Goal: Task Accomplishment & Management: Use online tool/utility

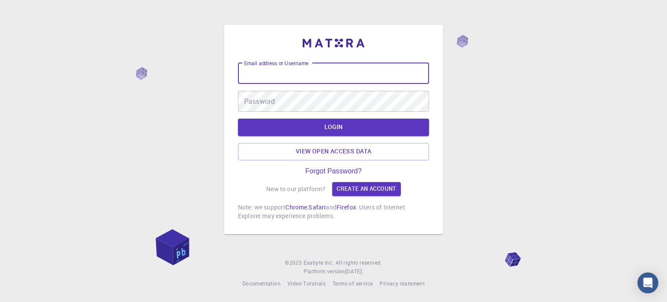
click at [334, 79] on input "Email address or Username" at bounding box center [333, 73] width 191 height 21
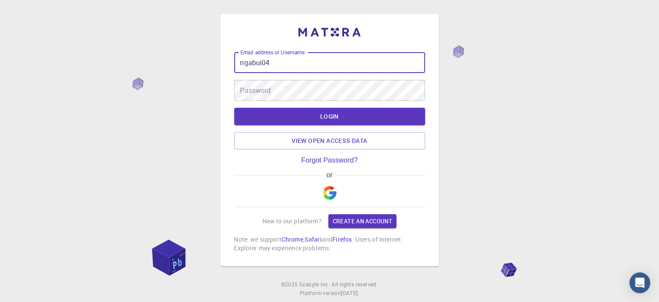
type input "ngabui04"
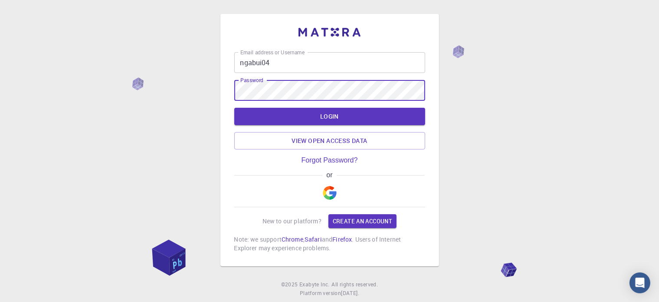
click at [234, 108] on button "LOGIN" at bounding box center [329, 116] width 191 height 17
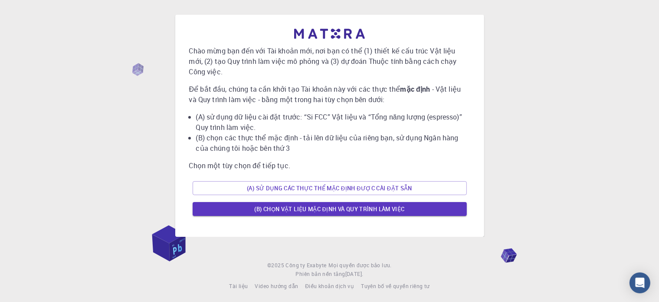
scroll to position [12, 0]
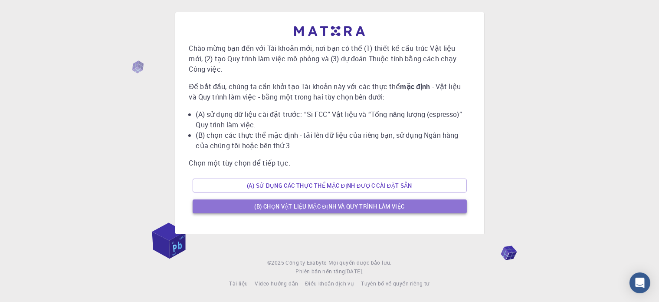
click at [356, 207] on font "(B) Chọn vật liệu mặc định và quy trình làm việc" at bounding box center [329, 206] width 150 height 8
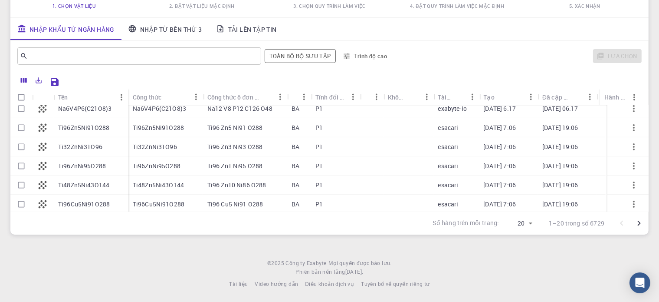
scroll to position [255, 0]
click at [86, 147] on font "Ti32ZnNi31O96" at bounding box center [80, 146] width 44 height 8
checkbox input "true"
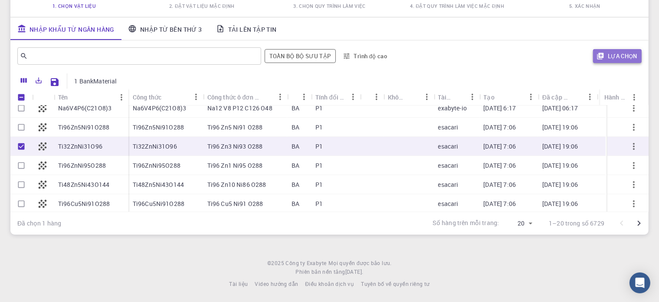
click at [620, 50] on button "Lựa chọn" at bounding box center [617, 56] width 49 height 14
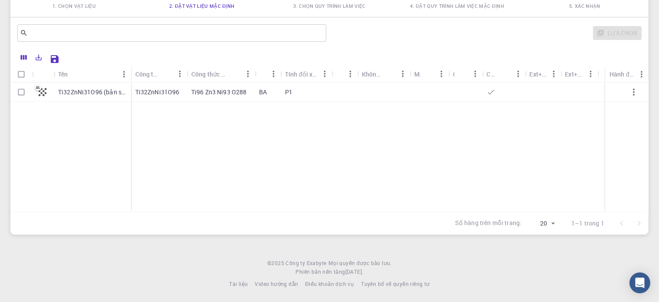
click at [636, 89] on icon "button" at bounding box center [634, 92] width 10 height 10
click at [18, 93] on input "Chọn hàng" at bounding box center [21, 92] width 16 height 16
checkbox input "true"
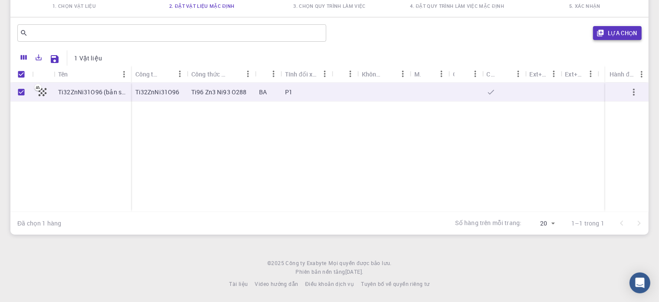
click at [621, 35] on font "Lựa chọn" at bounding box center [623, 33] width 30 height 8
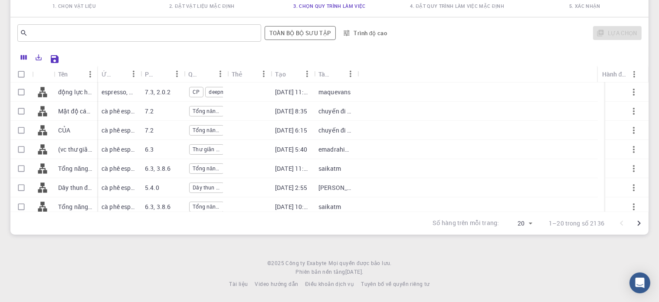
scroll to position [0, 0]
drag, startPoint x: 201, startPoint y: 253, endPoint x: 148, endPoint y: 247, distance: 54.1
click at [148, 247] on div "Initial Account Setup for [PERSON_NAME] Ngà Chọn Vật liệu, Quy trình làm việc v…" at bounding box center [329, 105] width 659 height 394
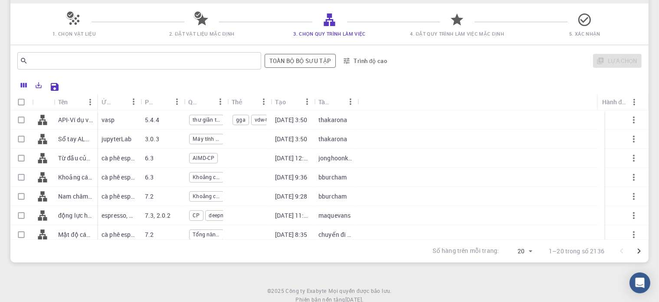
scroll to position [59, 0]
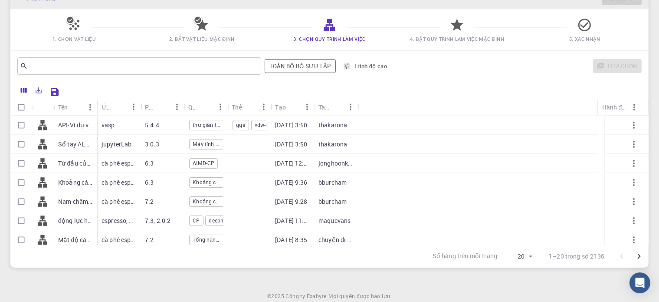
click at [116, 125] on div "vasp" at bounding box center [118, 124] width 43 height 19
checkbox input "true"
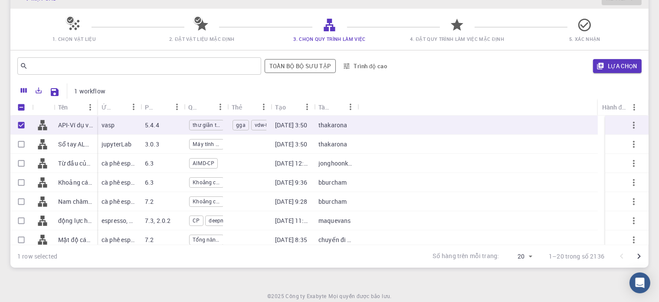
click at [116, 125] on div "vasp" at bounding box center [118, 124] width 43 height 19
checkbox input "false"
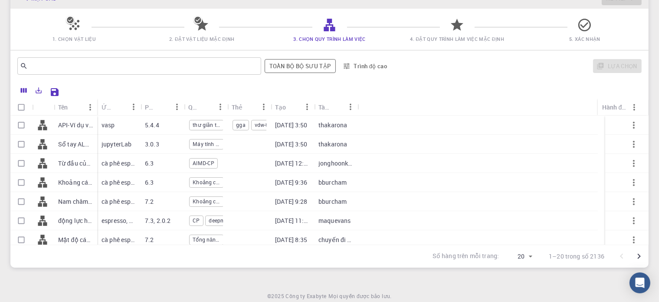
click at [116, 125] on div "vasp" at bounding box center [118, 124] width 43 height 19
checkbox input "true"
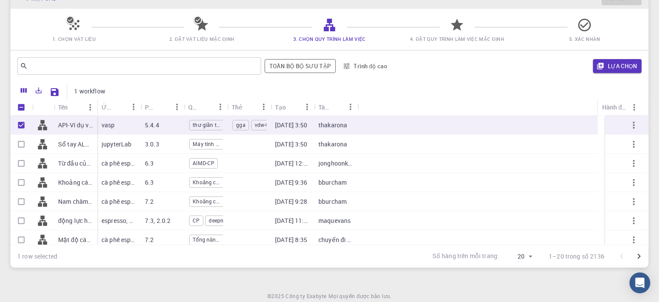
click at [116, 125] on div "vasp" at bounding box center [118, 124] width 43 height 19
checkbox input "false"
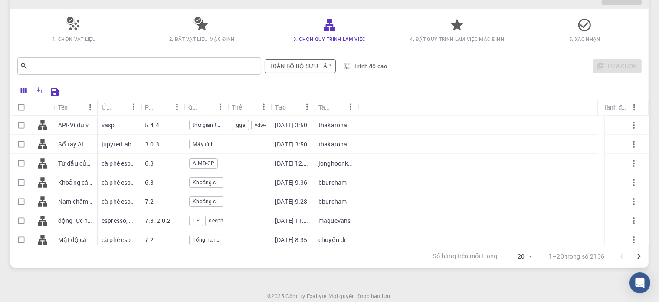
click at [116, 125] on div "vasp" at bounding box center [118, 124] width 43 height 19
checkbox input "true"
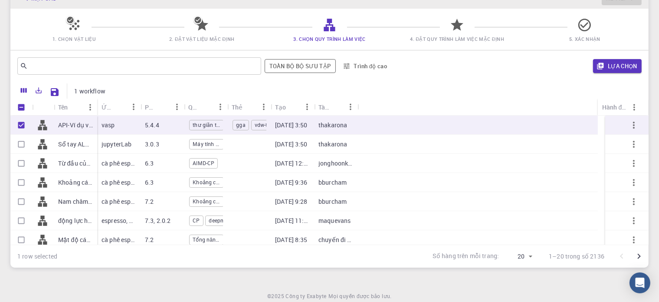
click at [116, 125] on div "vasp" at bounding box center [118, 124] width 43 height 19
checkbox input "false"
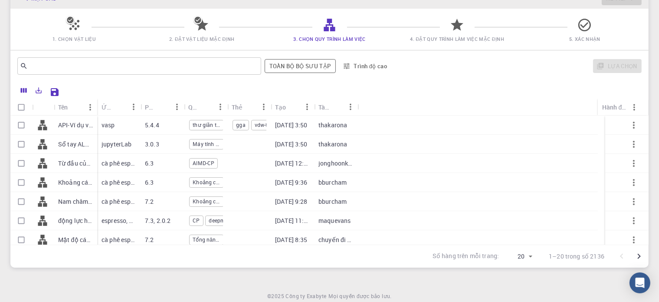
click at [64, 124] on font "API-Ví dụ về Cấu trúc băng tần + Khoảng cách băng tần (D3-GGA-BS-BG-DOS) (bản s…" at bounding box center [181, 125] width 247 height 8
checkbox input "true"
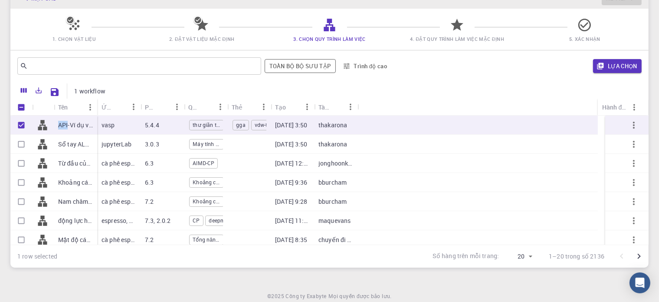
click at [64, 124] on font "API-Ví dụ về Cấu trúc băng tần + Khoảng cách băng tần (D3-GGA-BS-BG-DOS) (bản s…" at bounding box center [181, 125] width 247 height 8
checkbox input "false"
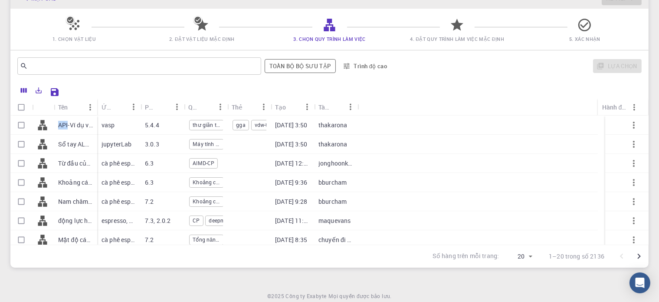
click at [64, 124] on font "API-Ví dụ về Cấu trúc băng tần + Khoảng cách băng tần (D3-GGA-BS-BG-DOS) (bản s…" at bounding box center [181, 125] width 247 height 8
checkbox input "true"
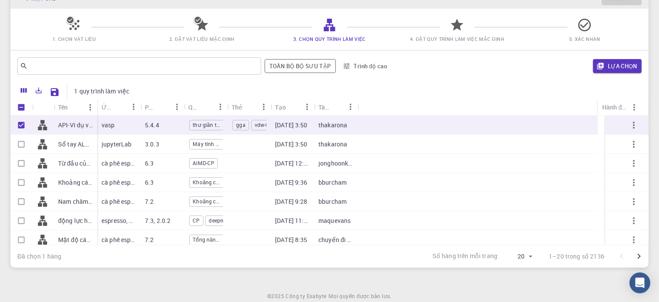
click at [78, 125] on font "API-Ví dụ về Cấu trúc băng tần + Khoảng cách băng tần (D3-GGA-BS-BG-DOS) (bản s…" at bounding box center [181, 125] width 247 height 8
checkbox input "false"
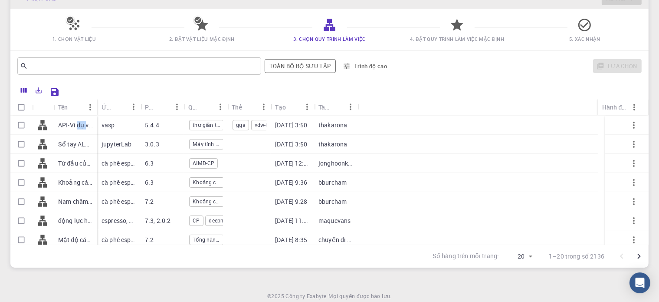
click at [78, 125] on font "API-Ví dụ về Cấu trúc băng tần + Khoảng cách băng tần (D3-GGA-BS-BG-DOS) (bản s…" at bounding box center [181, 125] width 247 height 8
checkbox input "true"
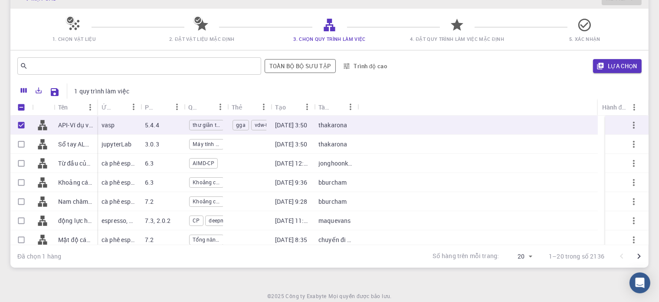
click at [137, 118] on div "vasp" at bounding box center [118, 124] width 43 height 19
checkbox input "false"
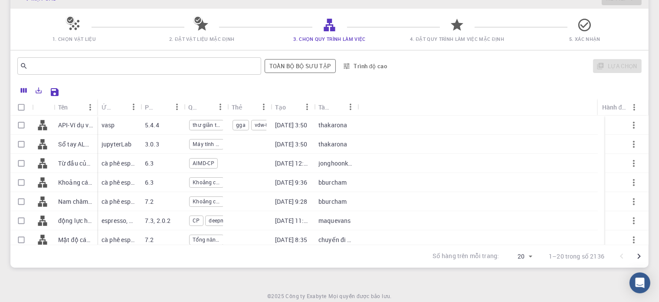
click at [137, 118] on div "vasp" at bounding box center [118, 124] width 43 height 19
checkbox input "true"
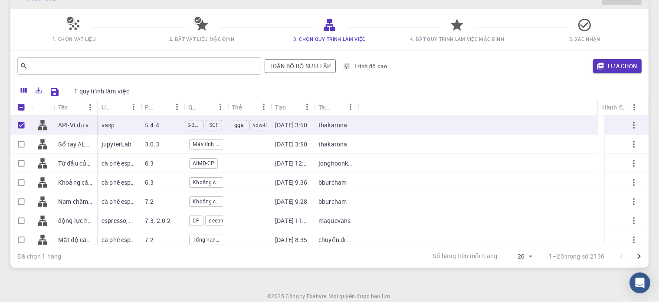
scroll to position [0, 0]
click at [241, 121] on font "gga" at bounding box center [240, 124] width 9 height 7
checkbox input "false"
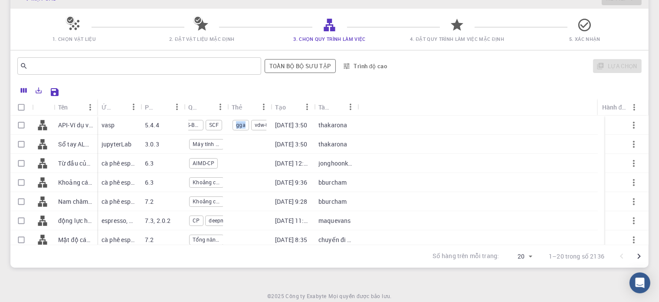
click at [241, 121] on font "gga" at bounding box center [240, 124] width 9 height 7
checkbox input "true"
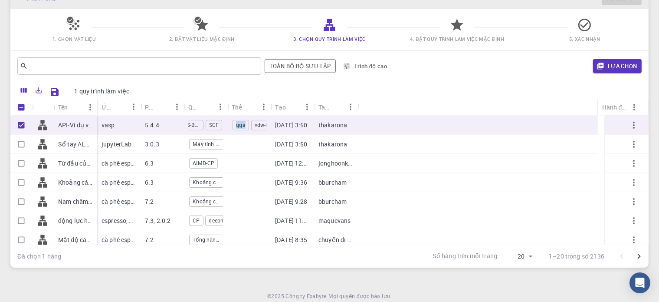
click at [241, 121] on font "gga" at bounding box center [240, 124] width 9 height 7
checkbox input "false"
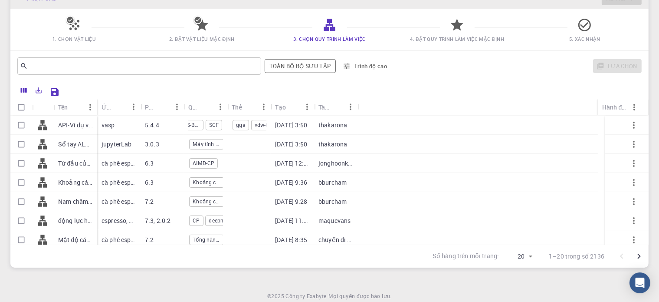
click at [255, 125] on div "vdw-thư giãn" at bounding box center [268, 125] width 35 height 10
checkbox input "true"
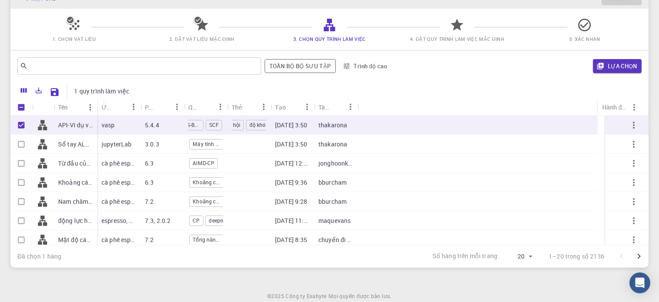
scroll to position [0, 72]
click at [214, 119] on div "thư giãn thể tích SCF-BS-BG-DOS SCF" at bounding box center [205, 125] width 35 height 13
checkbox input "false"
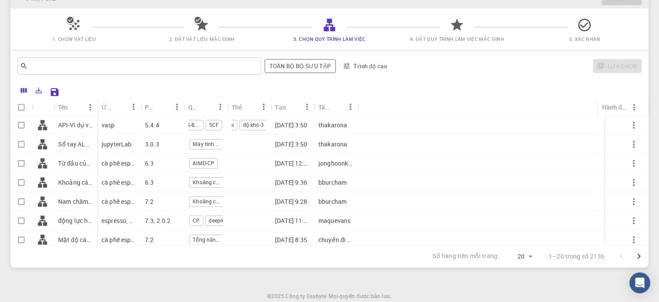
click at [214, 119] on div "thư giãn thể tích SCF-BS-BG-DOS SCF" at bounding box center [205, 125] width 35 height 13
checkbox input "true"
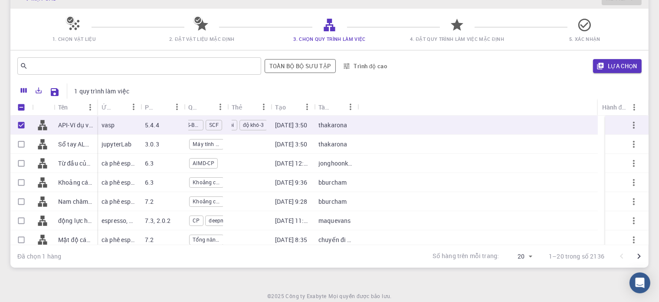
click at [214, 119] on div "thư giãn thể tích SCF-BS-BG-DOS SCF" at bounding box center [205, 125] width 35 height 13
checkbox input "false"
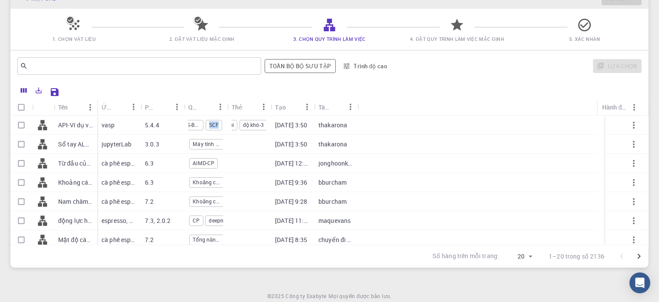
click at [214, 119] on div "thư giãn thể tích SCF-BS-BG-DOS SCF" at bounding box center [205, 125] width 35 height 13
checkbox input "true"
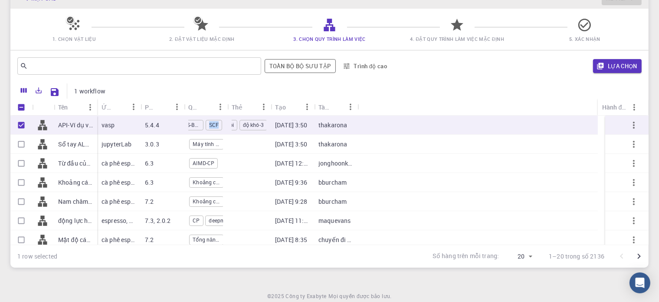
click at [214, 119] on div "thư giãn thể tích SCF-BS-BG-DOS SCF" at bounding box center [205, 125] width 35 height 13
checkbox input "false"
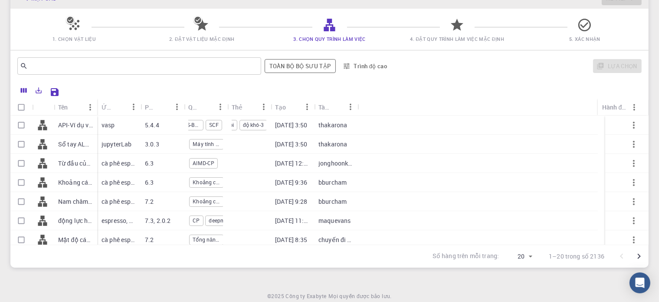
click at [214, 119] on div "thư giãn thể tích SCF-BS-BG-DOS SCF" at bounding box center [205, 125] width 35 height 13
checkbox input "true"
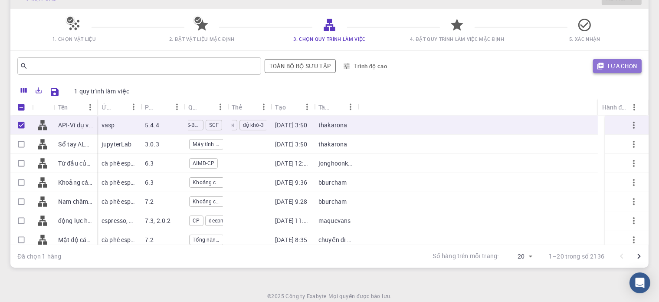
click at [612, 68] on font "Lựa chọn" at bounding box center [623, 66] width 30 height 8
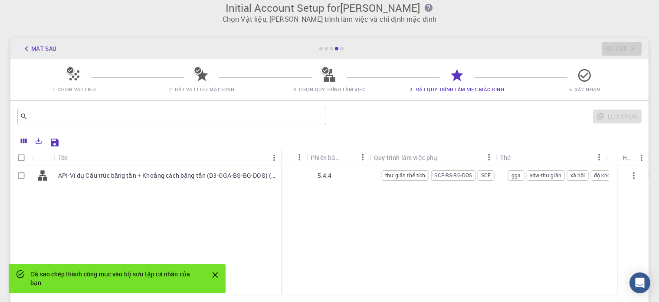
scroll to position [0, 33]
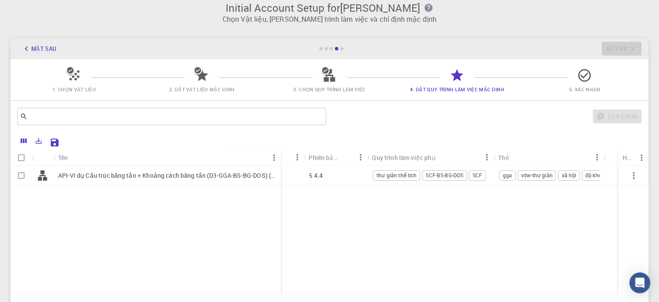
click at [228, 178] on font "API-Ví dụ Cấu trúc băng tần + Khoảng cách băng tần (D3-GGA-BS-BG-DOS) (bản sao)…" at bounding box center [191, 175] width 267 height 8
checkbox input "true"
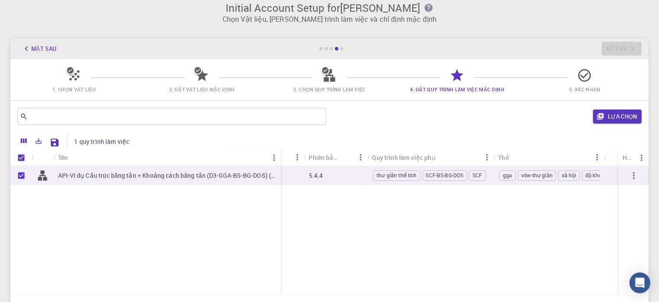
click at [228, 178] on font "API-Ví dụ Cấu trúc băng tần + Khoảng cách băng tần (D3-GGA-BS-BG-DOS) (bản sao)…" at bounding box center [191, 175] width 267 height 8
checkbox input "false"
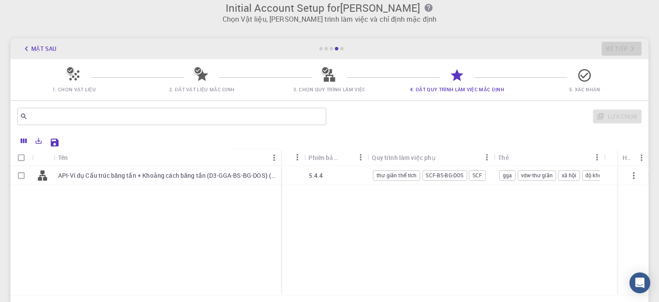
click at [228, 178] on font "API-Ví dụ Cấu trúc băng tần + Khoảng cách băng tần (D3-GGA-BS-BG-DOS) (bản sao)…" at bounding box center [191, 175] width 267 height 8
checkbox input "true"
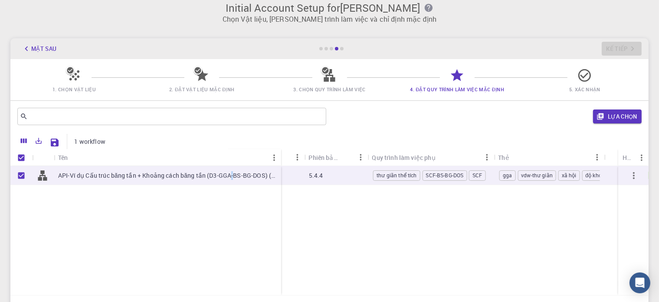
click at [228, 178] on font "API-Ví dụ Cấu trúc băng tần + Khoảng cách băng tần (D3-GGA-BS-BG-DOS) (bản sao)…" at bounding box center [191, 175] width 267 height 8
checkbox input "false"
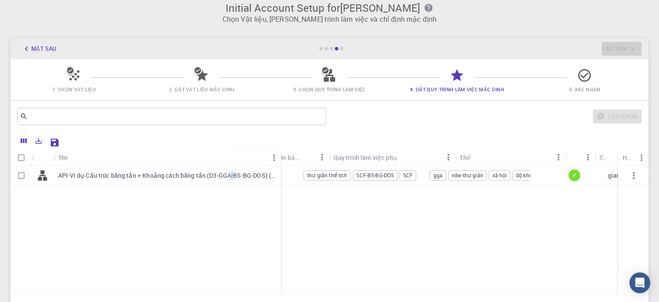
scroll to position [0, 103]
click at [359, 178] on span "SCF-BS-BG-DOS" at bounding box center [374, 174] width 44 height 7
checkbox input "true"
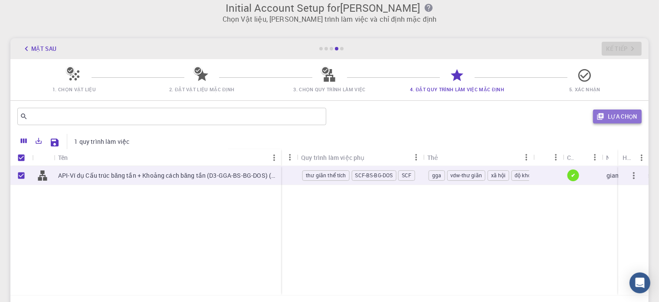
click at [626, 117] on font "Lựa chọn" at bounding box center [623, 116] width 30 height 8
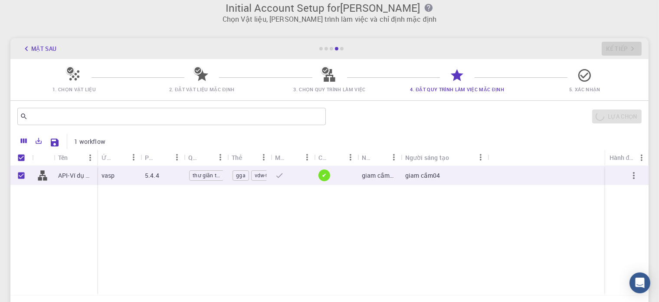
scroll to position [0, 0]
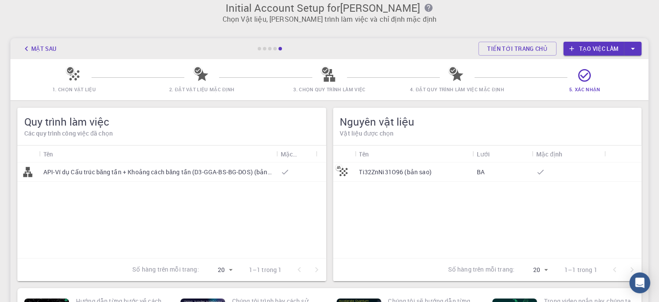
click at [298, 175] on div at bounding box center [297, 171] width 40 height 19
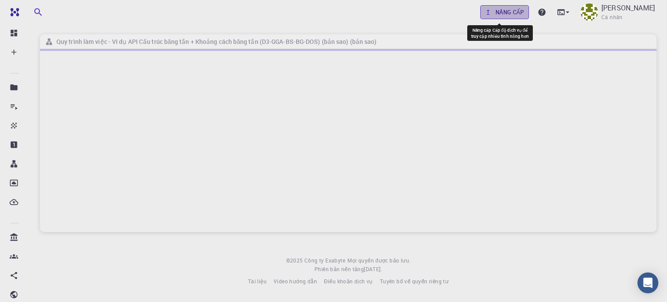
click at [495, 12] on font "Nâng cấp" at bounding box center [509, 12] width 29 height 8
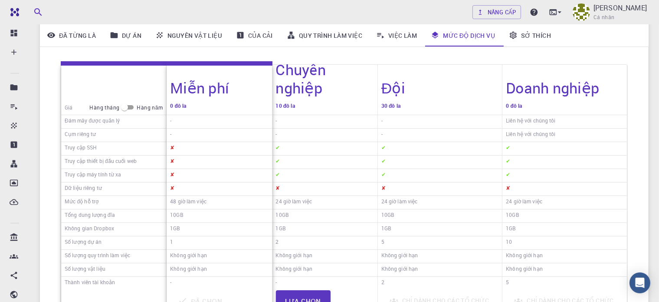
scroll to position [113, 0]
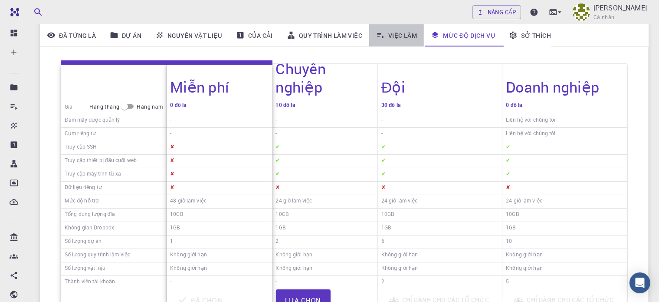
click at [399, 39] on font "Việc làm" at bounding box center [403, 35] width 29 height 8
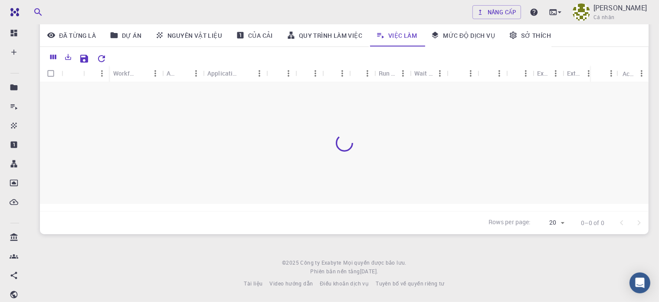
scroll to position [96, 0]
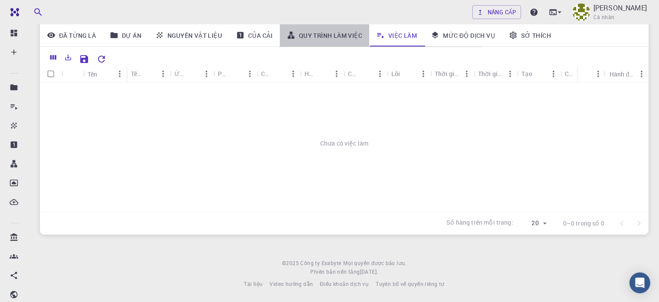
click at [346, 30] on link "Quy trình làm việc" at bounding box center [324, 35] width 89 height 23
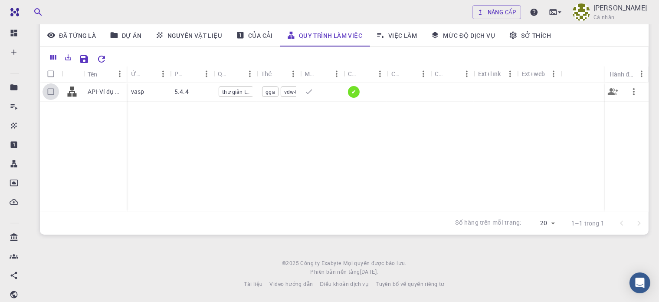
click at [50, 91] on input "Chọn hàng" at bounding box center [51, 91] width 16 height 16
checkbox input "true"
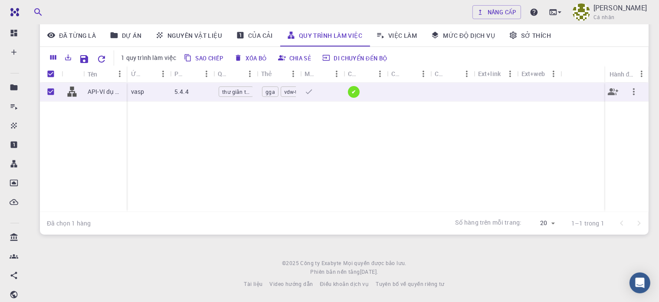
click at [564, 94] on div at bounding box center [583, 91] width 45 height 19
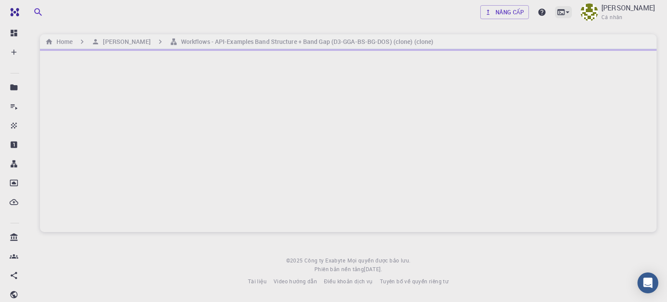
click at [563, 10] on icon at bounding box center [567, 12] width 9 height 9
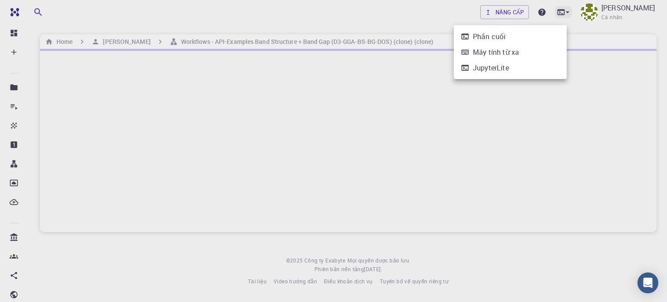
click at [559, 10] on div at bounding box center [333, 151] width 667 height 302
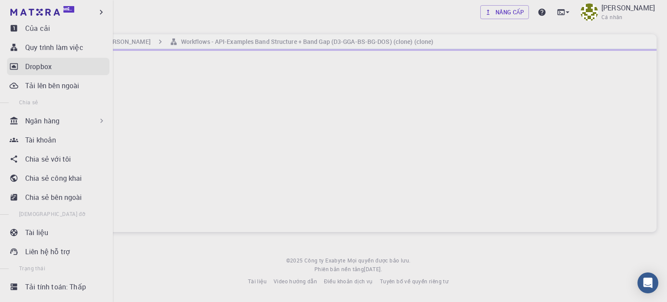
scroll to position [130, 0]
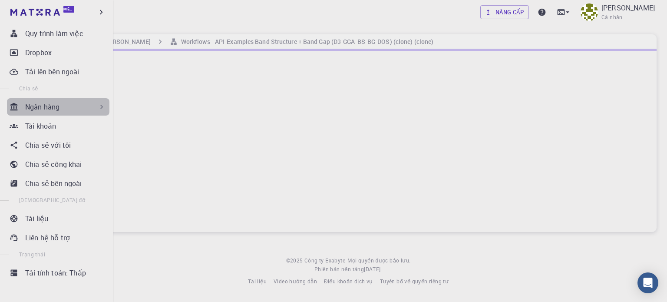
click at [82, 104] on div "Ngân hàng" at bounding box center [65, 107] width 81 height 10
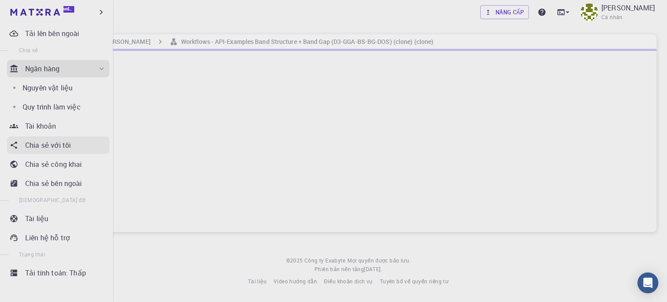
scroll to position [168, 0]
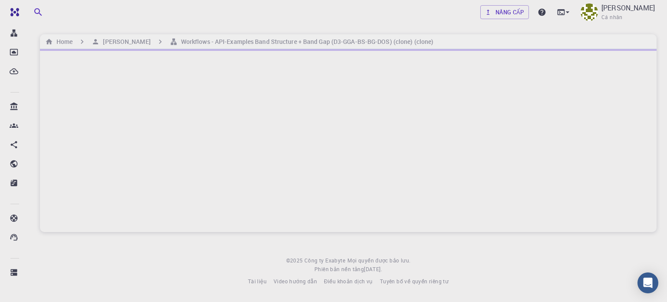
click at [177, 123] on div at bounding box center [348, 140] width 616 height 183
click at [563, 12] on icon at bounding box center [567, 12] width 9 height 9
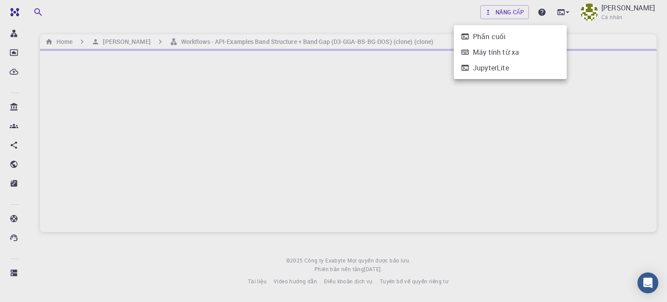
click at [560, 12] on div at bounding box center [333, 151] width 667 height 302
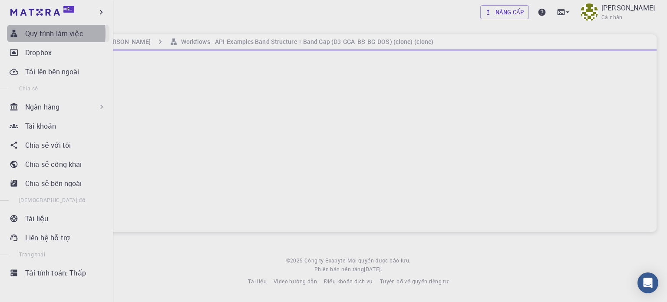
click at [26, 33] on font "Quy trình làm việc" at bounding box center [54, 34] width 58 height 10
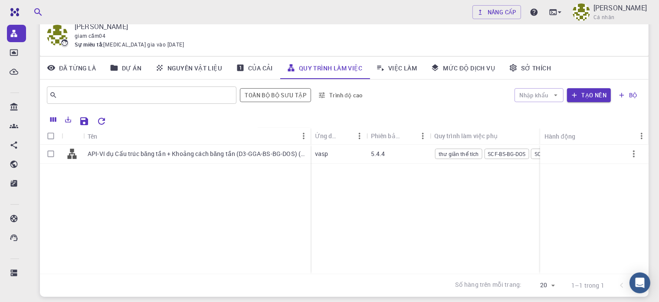
scroll to position [35, 0]
click at [326, 154] on font "vasp" at bounding box center [321, 153] width 13 height 8
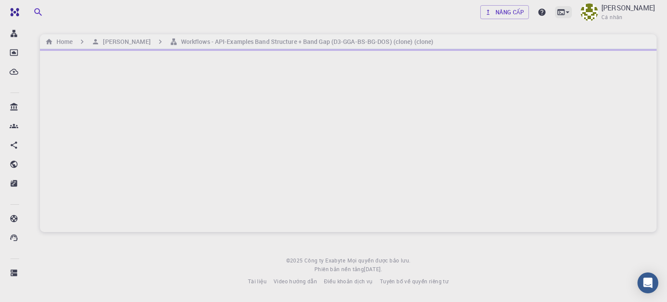
click at [557, 15] on icon at bounding box center [561, 12] width 9 height 9
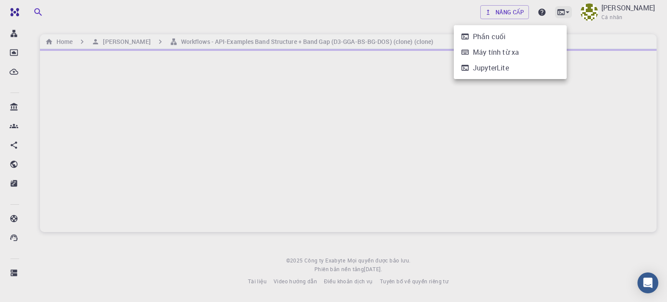
click at [556, 15] on div at bounding box center [333, 151] width 667 height 302
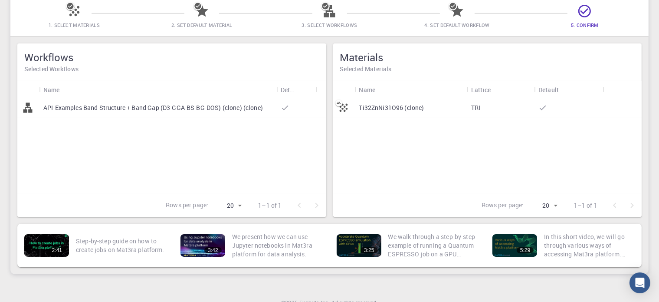
scroll to position [87, 0]
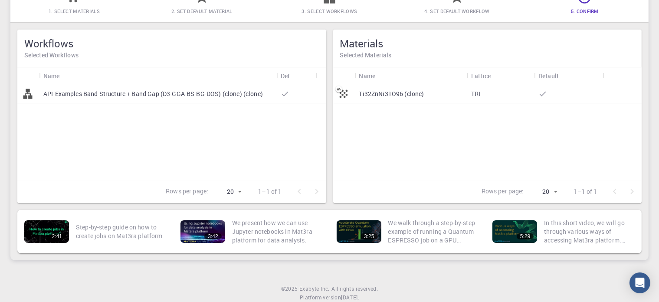
click at [247, 94] on p "API-Examples Band Structure + Band Gap (D3-GGA-BS-BG-DOS) (clone) (clone)" at bounding box center [153, 93] width 220 height 9
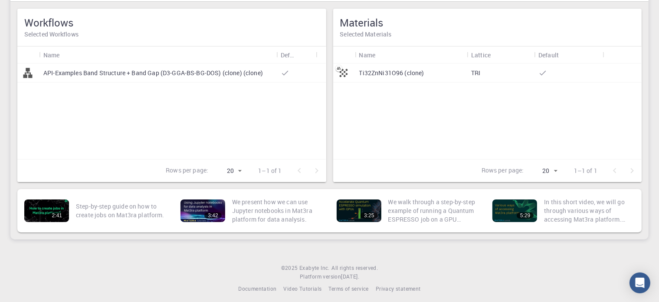
scroll to position [113, 0]
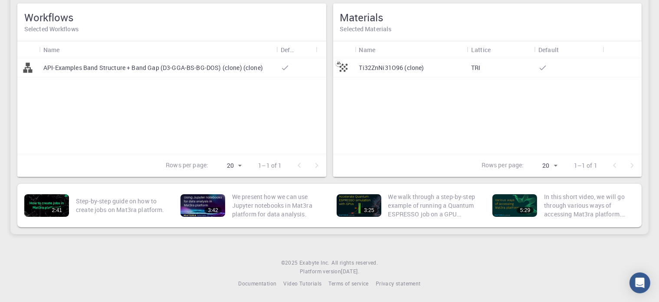
click at [216, 70] on p "API-Examples Band Structure + Band Gap (D3-GGA-BS-BG-DOS) (clone) (clone)" at bounding box center [153, 67] width 220 height 9
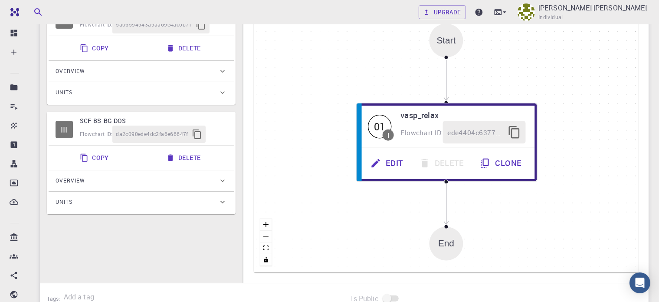
scroll to position [194, 0]
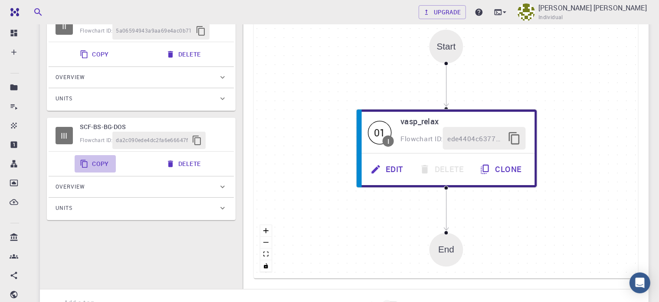
click at [92, 156] on button "Copy" at bounding box center [95, 163] width 41 height 17
type input "SCF-BS-BG-DOS"
type input "Non-collinear"
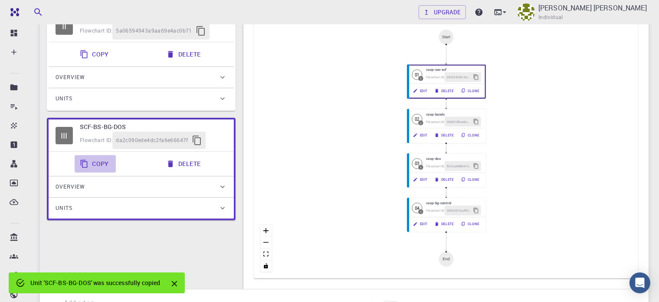
click at [90, 159] on button "Copy" at bounding box center [95, 163] width 41 height 17
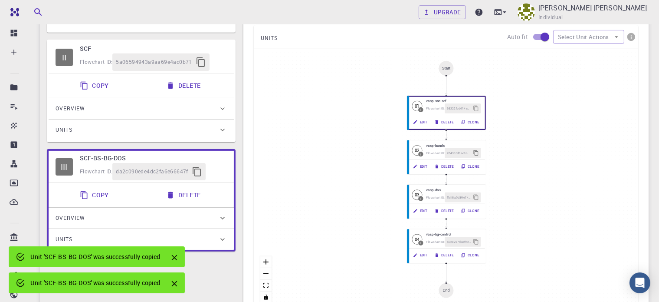
scroll to position [163, 0]
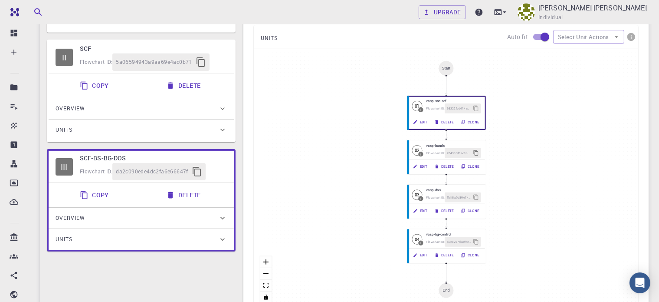
click at [82, 158] on h6 "SCF-BS-BG-DOS" at bounding box center [153, 158] width 147 height 10
drag, startPoint x: 82, startPoint y: 158, endPoint x: 138, endPoint y: 112, distance: 72.2
click at [138, 112] on div "I volume-relaxation Flowchart ID: b64f36d4369413fac3d93f10 Copy Delete Overview…" at bounding box center [141, 90] width 189 height 321
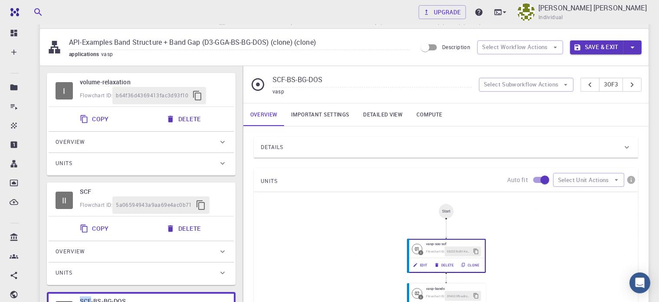
scroll to position [0, 0]
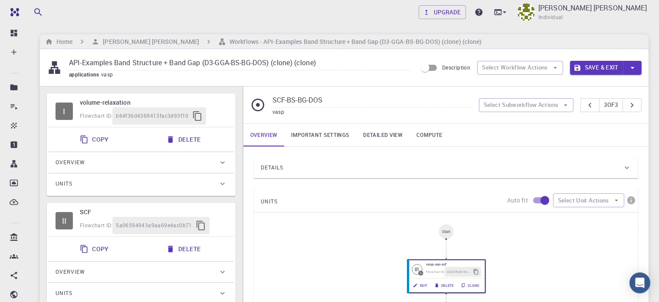
click at [101, 112] on span "Flowchart ID:" at bounding box center [96, 115] width 33 height 7
type input "volume-relaxation"
type input "Default"
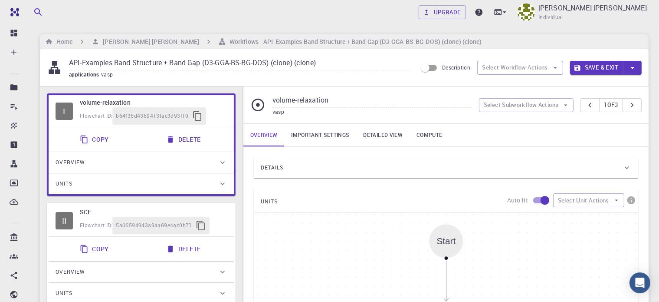
click at [76, 102] on div "I volume-relaxation Flowchart ID: b64f36d4369413fac3d93f10" at bounding box center [141, 111] width 185 height 32
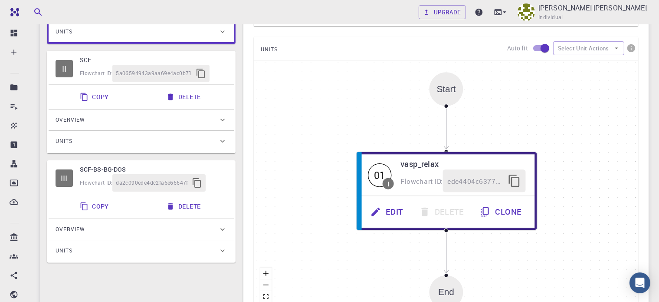
scroll to position [153, 0]
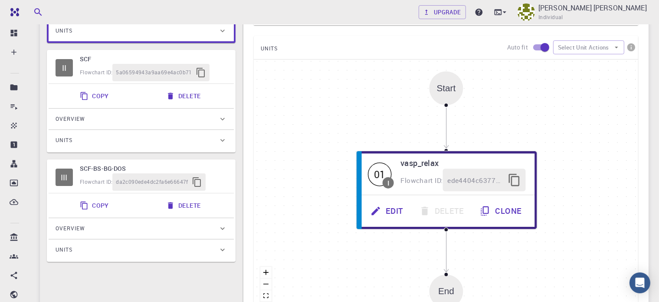
click at [445, 97] on div "Start" at bounding box center [446, 88] width 34 height 34
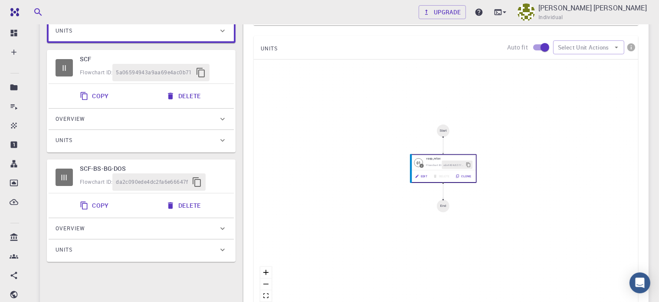
click at [125, 181] on span "da2c090ede4dc2fa6e66647f" at bounding box center [152, 182] width 72 height 9
type input "SCF-BS-BG-DOS"
type input "Non-collinear"
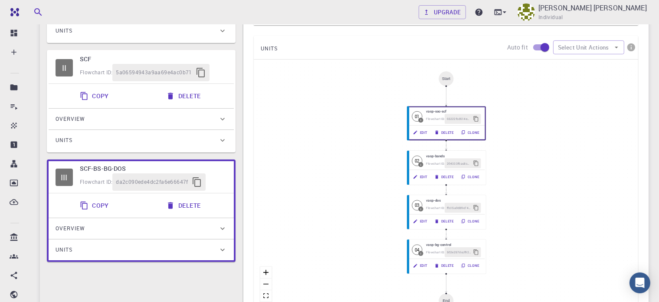
click at [104, 167] on h6 "SCF-BS-BG-DOS" at bounding box center [153, 169] width 147 height 10
click at [63, 179] on div "III" at bounding box center [64, 176] width 17 height 17
click at [97, 234] on div "Overview" at bounding box center [141, 228] width 185 height 21
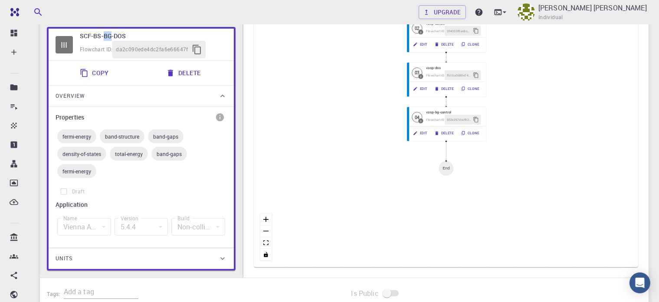
scroll to position [285, 0]
click at [132, 133] on span "band-structure" at bounding box center [122, 136] width 45 height 7
click at [139, 133] on span "band-structure" at bounding box center [122, 136] width 45 height 7
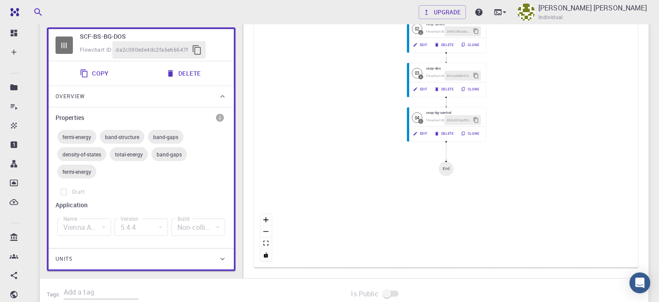
click at [164, 137] on span "band-gaps" at bounding box center [166, 136] width 36 height 7
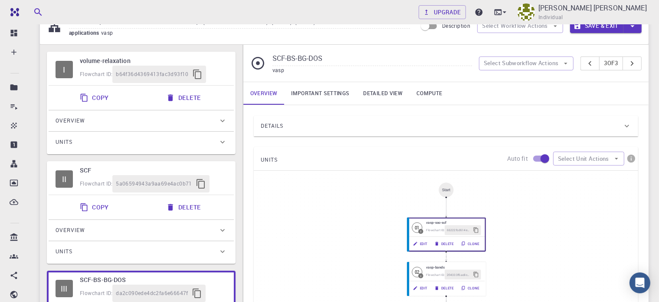
scroll to position [0, 0]
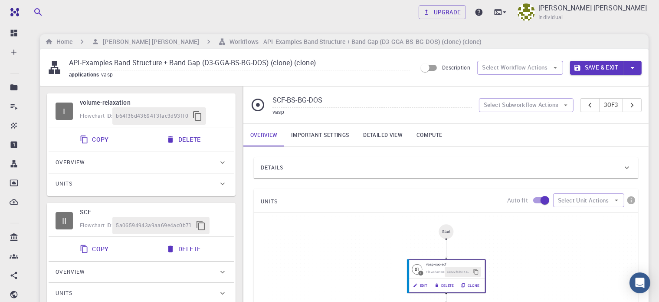
click at [128, 104] on h6 "volume-relaxation" at bounding box center [153, 103] width 147 height 10
type input "volume-relaxation"
type input "Default"
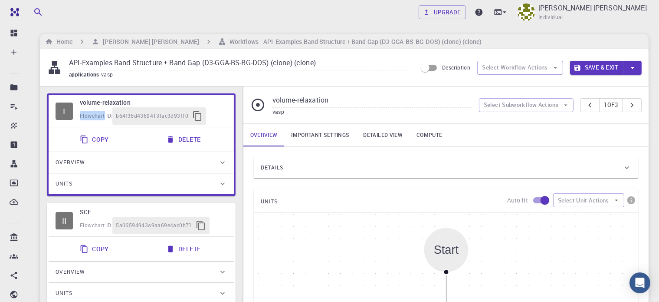
drag, startPoint x: 128, startPoint y: 104, endPoint x: 90, endPoint y: 111, distance: 39.2
click at [90, 111] on div "volume-relaxation Flowchart ID: b64f36d4369413fac3d93f10" at bounding box center [153, 111] width 147 height 27
click at [90, 111] on div "Flowchart ID:" at bounding box center [96, 115] width 33 height 9
click at [311, 133] on link "Important settings" at bounding box center [320, 135] width 72 height 23
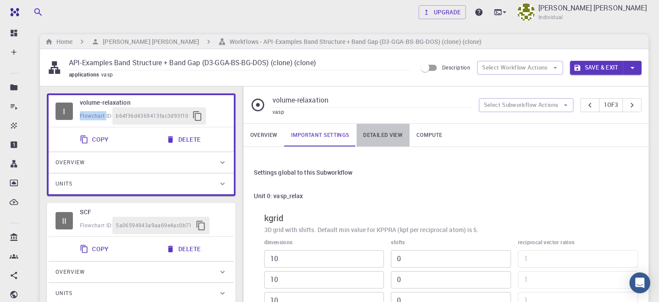
click at [382, 133] on link "Detailed view" at bounding box center [383, 135] width 53 height 23
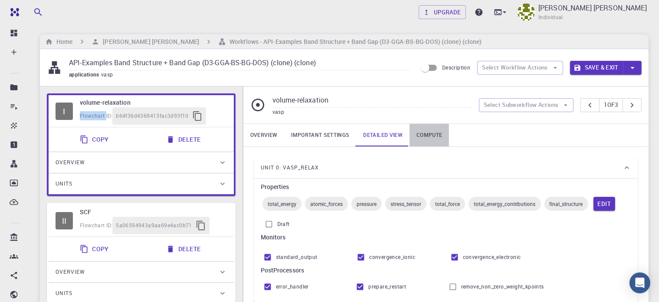
click at [439, 135] on link "Compute" at bounding box center [430, 135] width 40 height 23
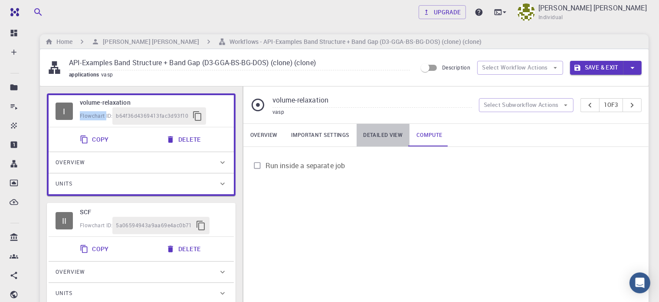
click at [391, 135] on link "Detailed view" at bounding box center [383, 135] width 53 height 23
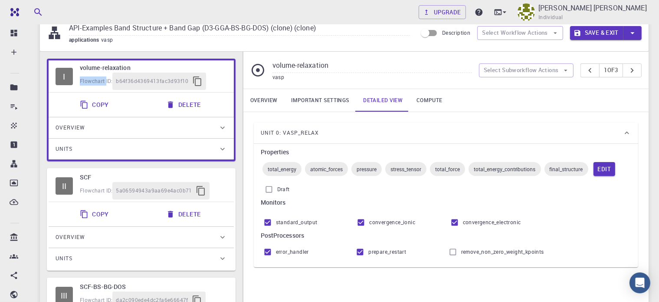
scroll to position [35, 0]
click at [326, 97] on link "Important settings" at bounding box center [320, 100] width 72 height 23
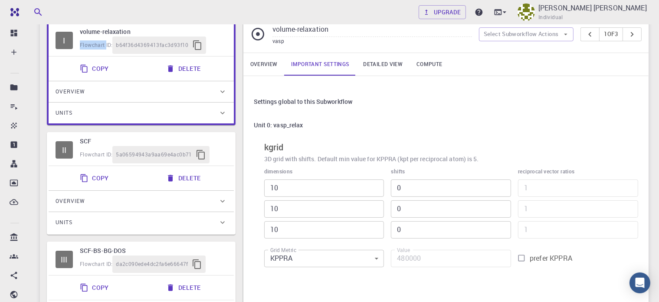
scroll to position [70, 0]
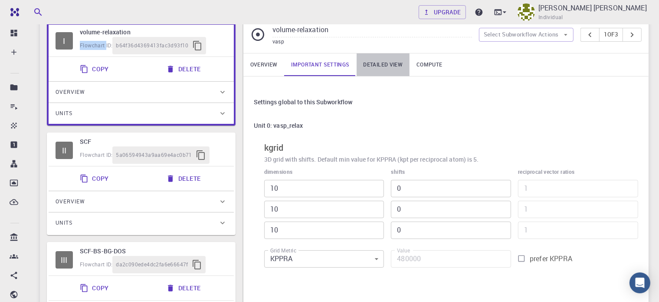
click at [373, 66] on link "Detailed view" at bounding box center [383, 64] width 53 height 23
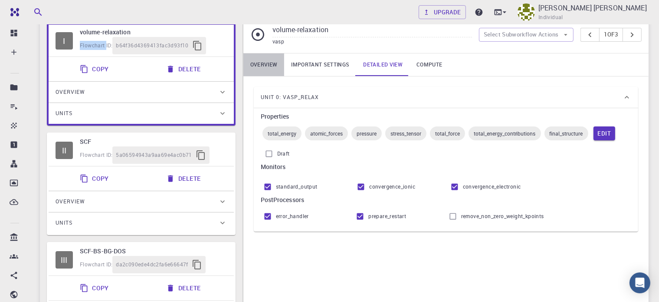
click at [275, 68] on link "Overview" at bounding box center [264, 64] width 41 height 23
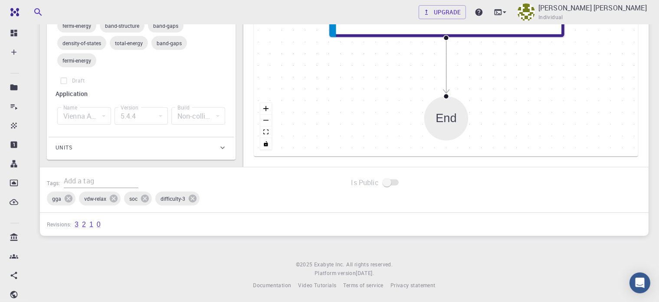
scroll to position [0, 0]
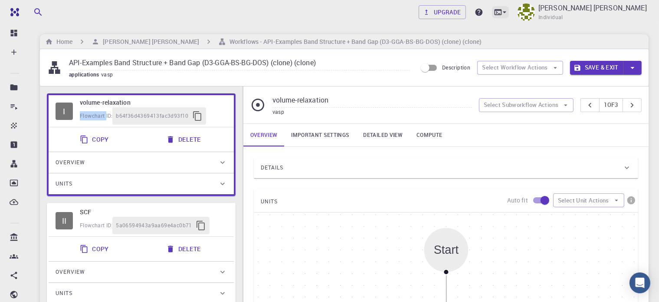
click at [509, 14] on icon at bounding box center [505, 12] width 9 height 9
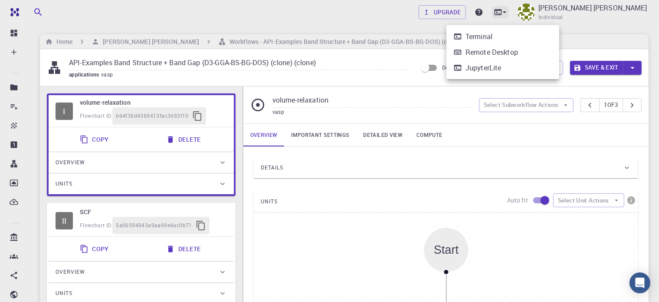
click at [554, 14] on div at bounding box center [329, 151] width 659 height 302
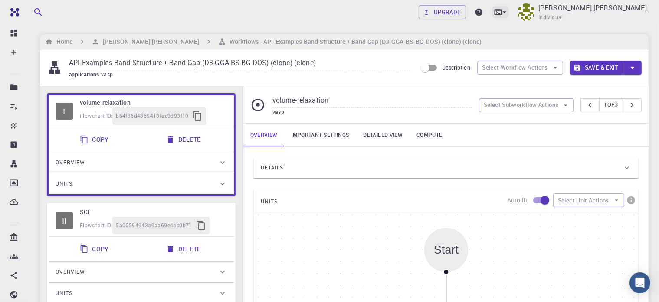
click at [509, 14] on icon at bounding box center [505, 12] width 9 height 9
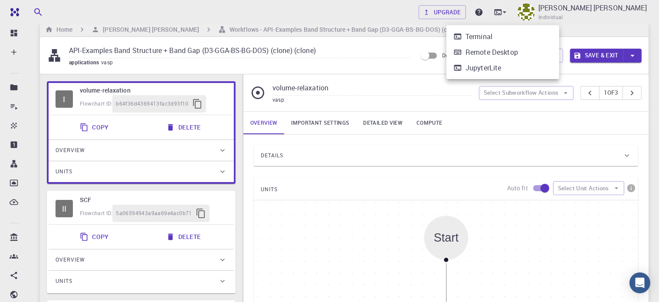
scroll to position [11, 0]
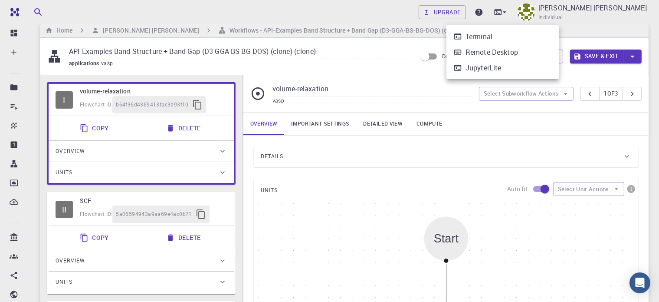
click at [131, 52] on div at bounding box center [329, 151] width 659 height 302
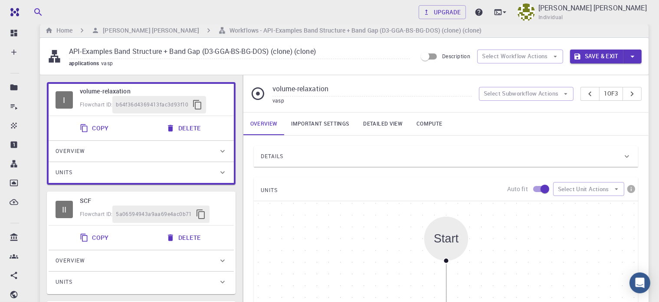
click at [91, 63] on span "applications" at bounding box center [85, 62] width 32 height 7
click at [627, 55] on button "button" at bounding box center [633, 56] width 18 height 14
click at [495, 169] on div at bounding box center [329, 151] width 659 height 302
click at [544, 55] on button "Select Workflow Actions" at bounding box center [521, 56] width 86 height 14
click at [517, 155] on div "Details" at bounding box center [442, 156] width 362 height 14
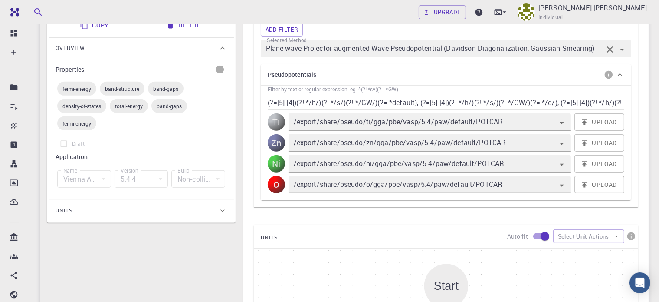
scroll to position [333, 0]
click at [390, 127] on div "/export/share/pseudo/ti/gga/pbe/vasp/5.4/paw/default/POTCAR" at bounding box center [430, 121] width 283 height 17
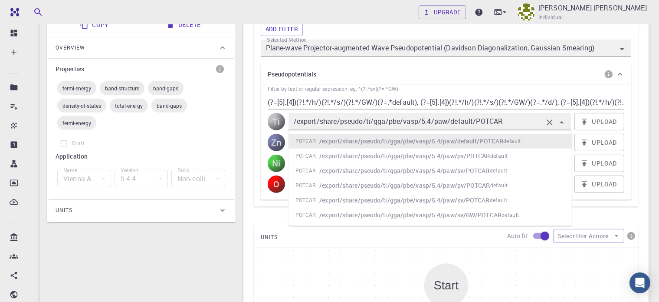
click at [390, 127] on div "/export/share/pseudo/ti/gga/pbe/vasp/5.4/paw/default/POTCAR" at bounding box center [430, 121] width 283 height 17
click at [322, 137] on h6 "/export/share/pseudo/ti/gga/pbe/vasp/5.4/paw/default/POTCAR" at bounding box center [412, 141] width 184 height 10
click at [322, 137] on input "/export/share/pseudo/zn/gga/pbe/vasp/5.4/paw/default/POTCAR" at bounding box center [417, 142] width 251 height 12
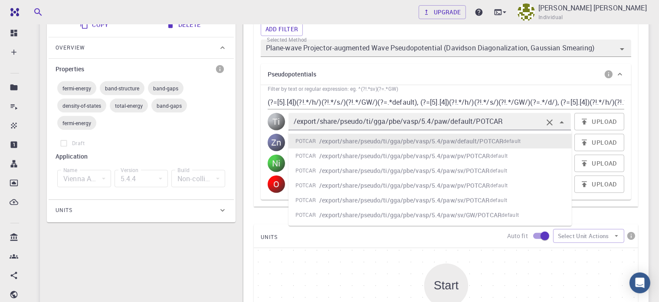
click at [323, 122] on input "/export/share/pseudo/ti/gga/pbe/vasp/5.4/paw/default/POTCAR" at bounding box center [417, 121] width 251 height 12
